Goal: Information Seeking & Learning: Learn about a topic

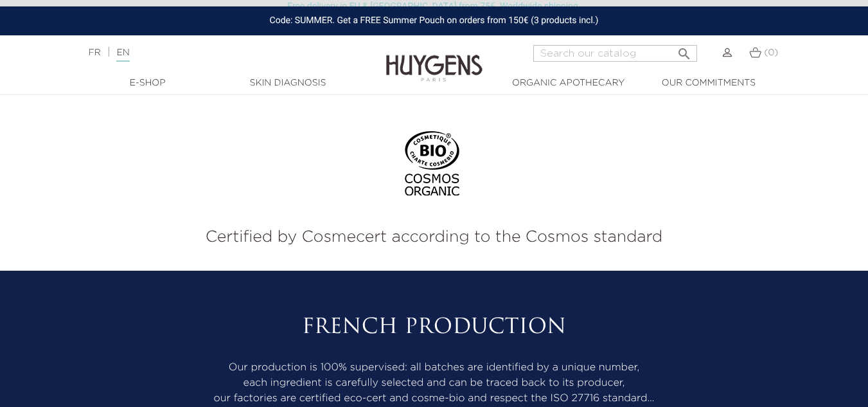
scroll to position [3598, 0]
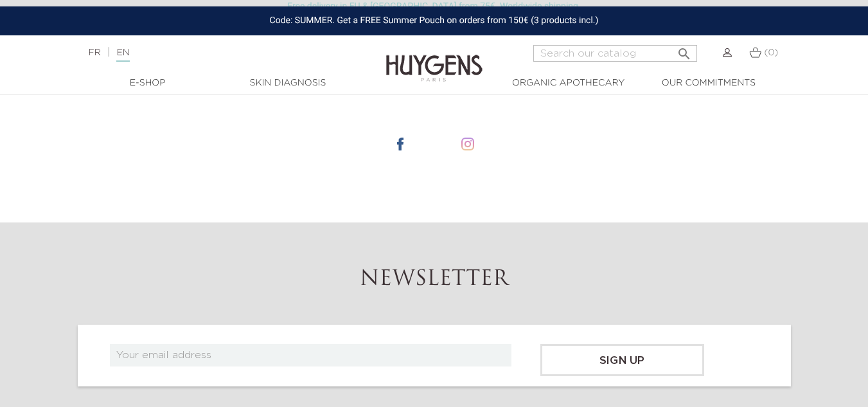
click at [469, 125] on li at bounding box center [468, 144] width 64 height 67
click at [469, 137] on img at bounding box center [467, 143] width 13 height 13
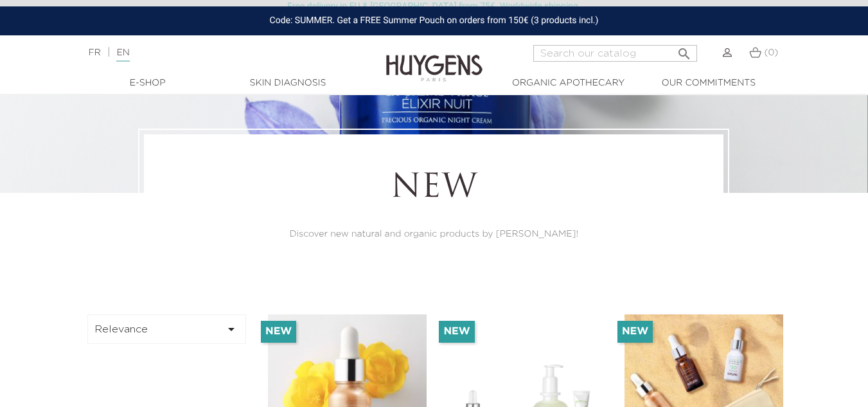
scroll to position [0, 0]
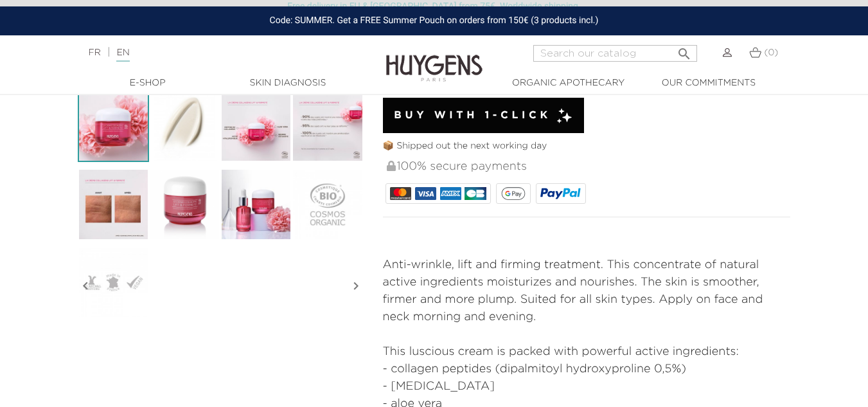
scroll to position [385, 0]
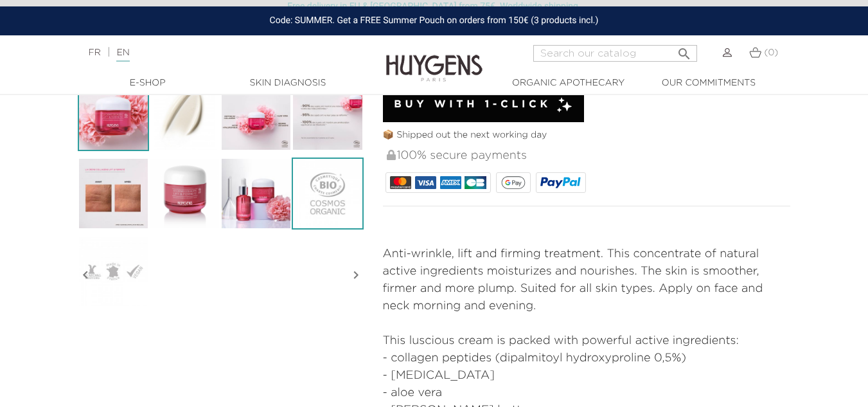
click at [315, 203] on img at bounding box center [327, 192] width 71 height 71
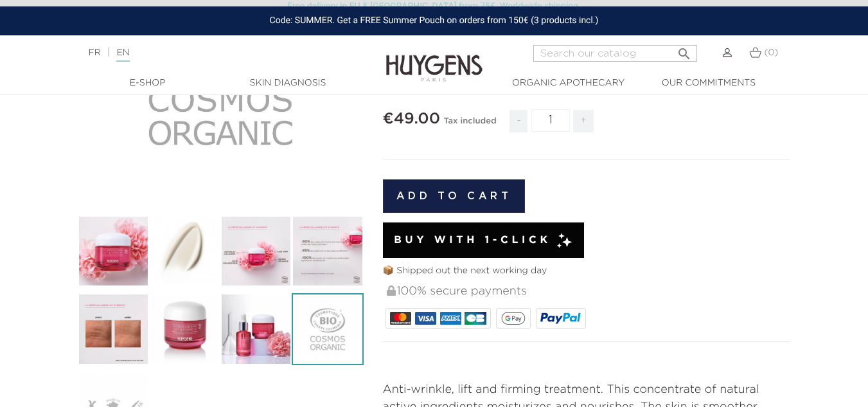
scroll to position [193, 0]
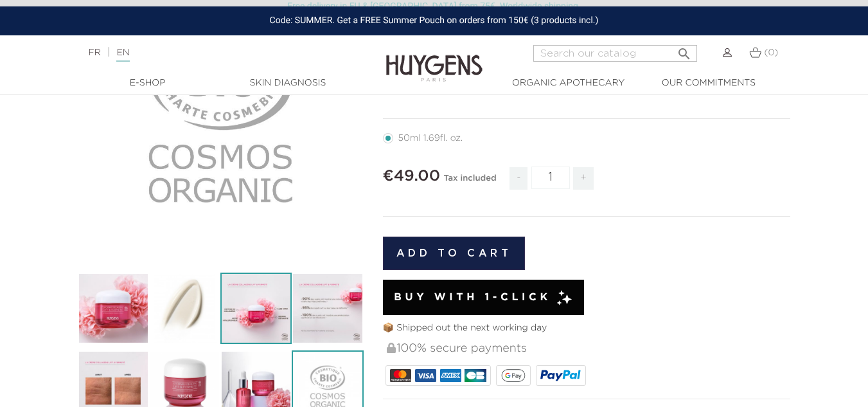
click at [275, 316] on img at bounding box center [255, 307] width 71 height 71
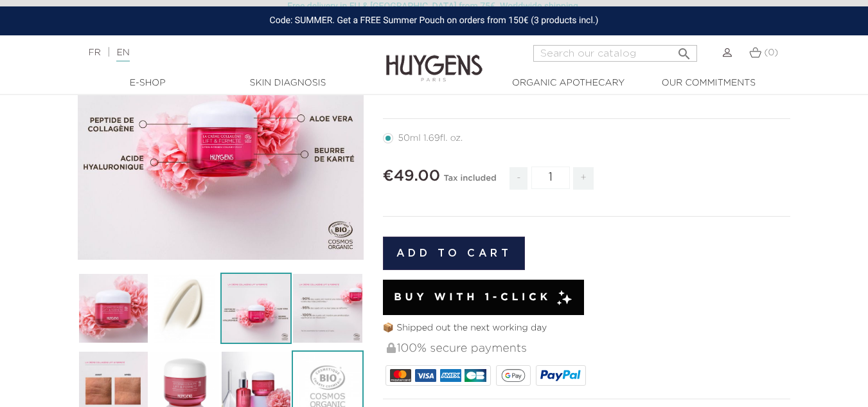
click at [324, 366] on img at bounding box center [327, 385] width 71 height 71
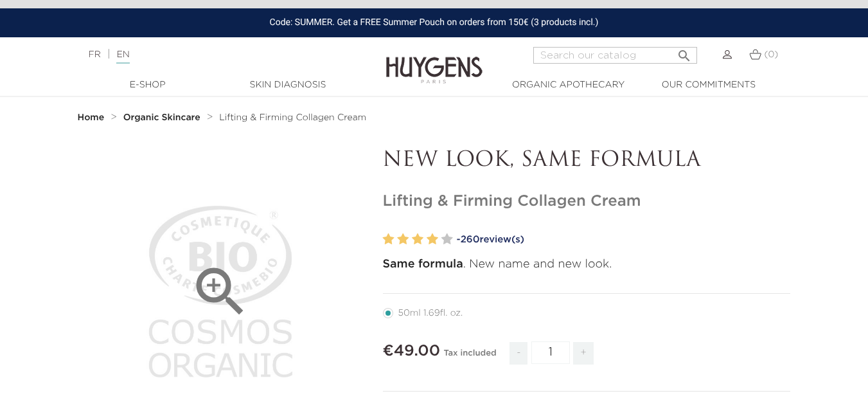
scroll to position [0, 0]
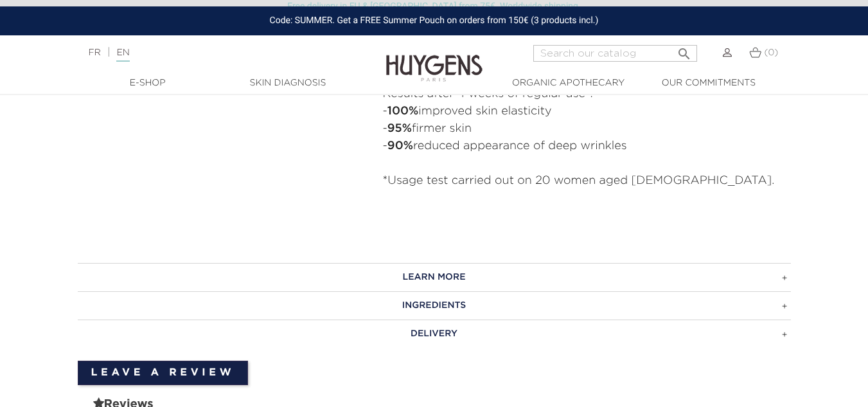
click at [548, 312] on h3 "INGREDIENTS" at bounding box center [434, 305] width 713 height 28
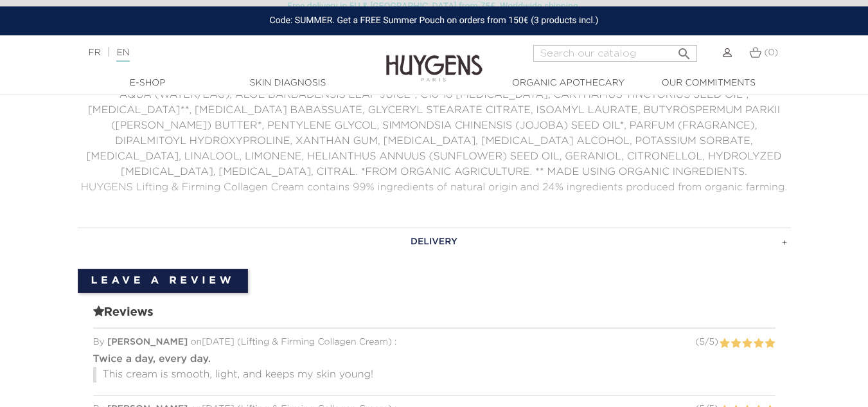
scroll to position [1028, 0]
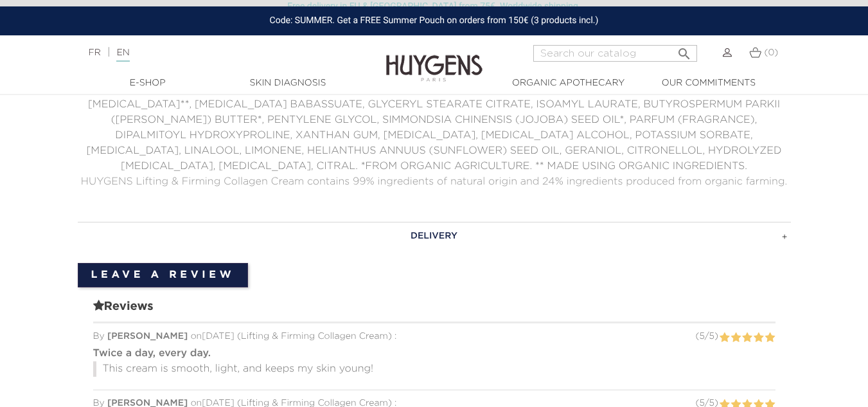
click at [363, 178] on span "HUYGENS Lifting & Firming Collagen Cream contains 99% ingredients of natural or…" at bounding box center [434, 182] width 706 height 10
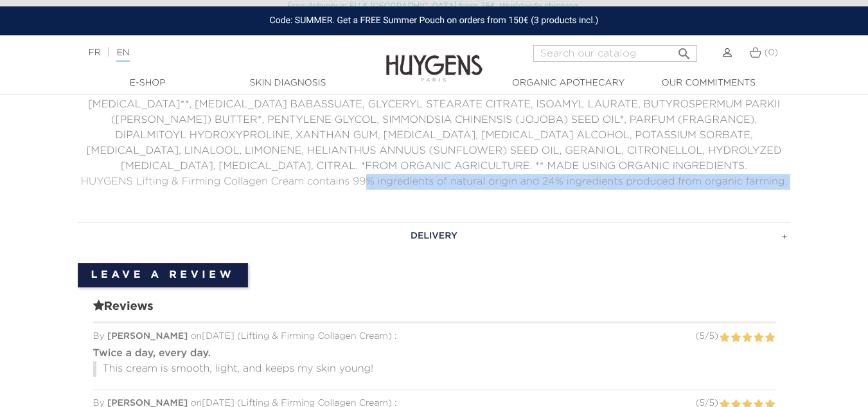
click at [811, 185] on section "LEARN MORE Apply morning and evening on dry and clean skin by circular moves fr…" at bounding box center [434, 374] width 868 height 775
copy div "% ingredients of natural origin and 24% ingredients produced from organic farmi…"
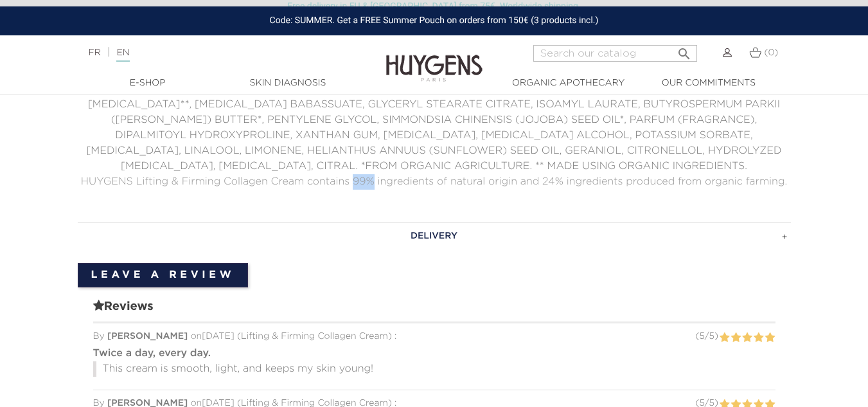
click at [358, 180] on span "HUYGENS Lifting & Firming Collagen Cream contains 99% ingredients of natural or…" at bounding box center [434, 182] width 706 height 10
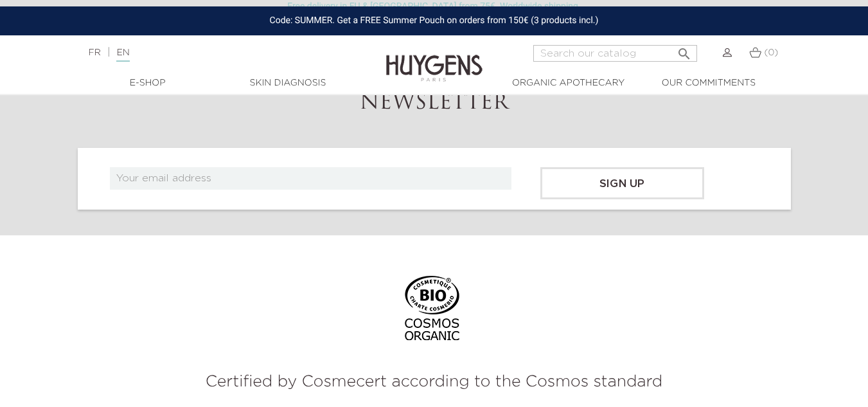
scroll to position [2763, 0]
